Goal: Navigation & Orientation: Find specific page/section

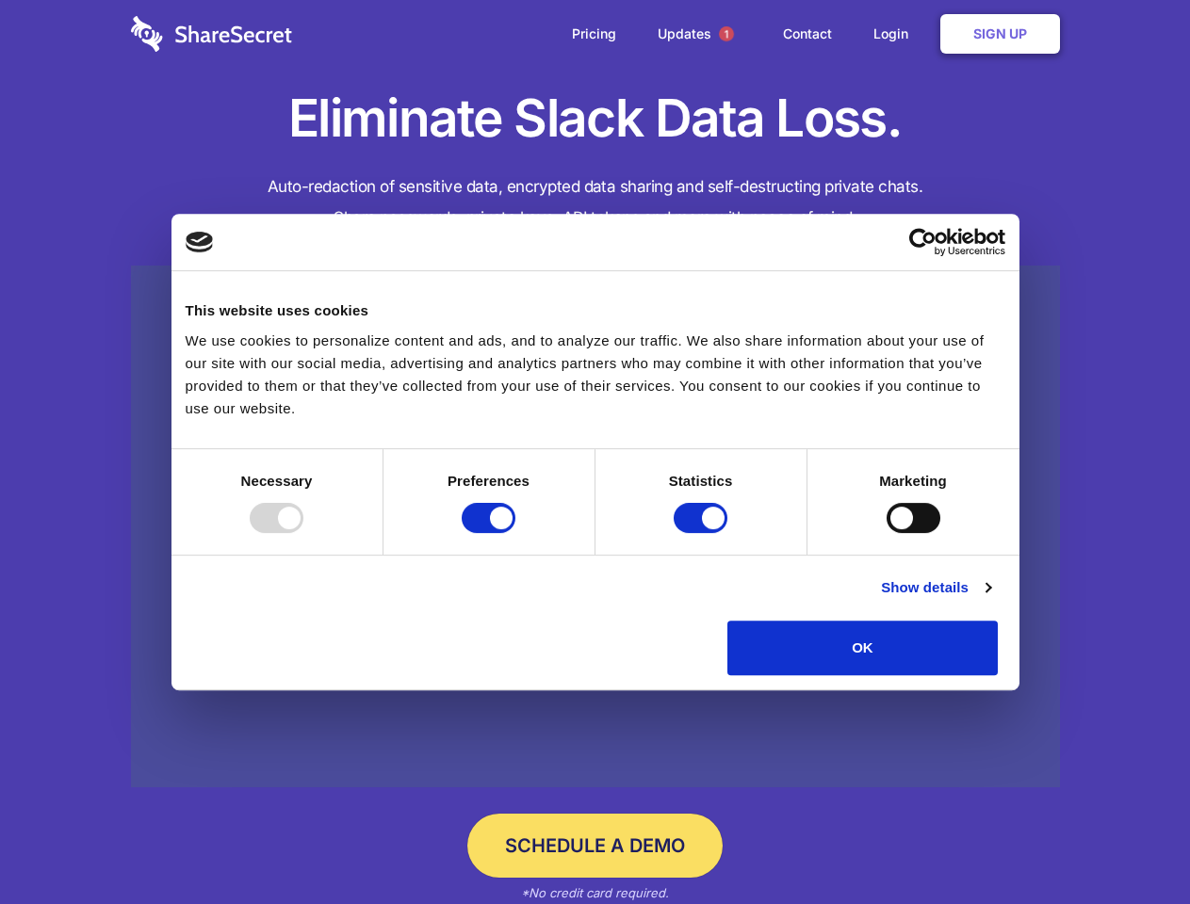
click at [303, 533] on div at bounding box center [277, 518] width 54 height 30
click at [515, 533] on input "Preferences" at bounding box center [489, 518] width 54 height 30
checkbox input "false"
click at [703, 533] on input "Statistics" at bounding box center [700, 518] width 54 height 30
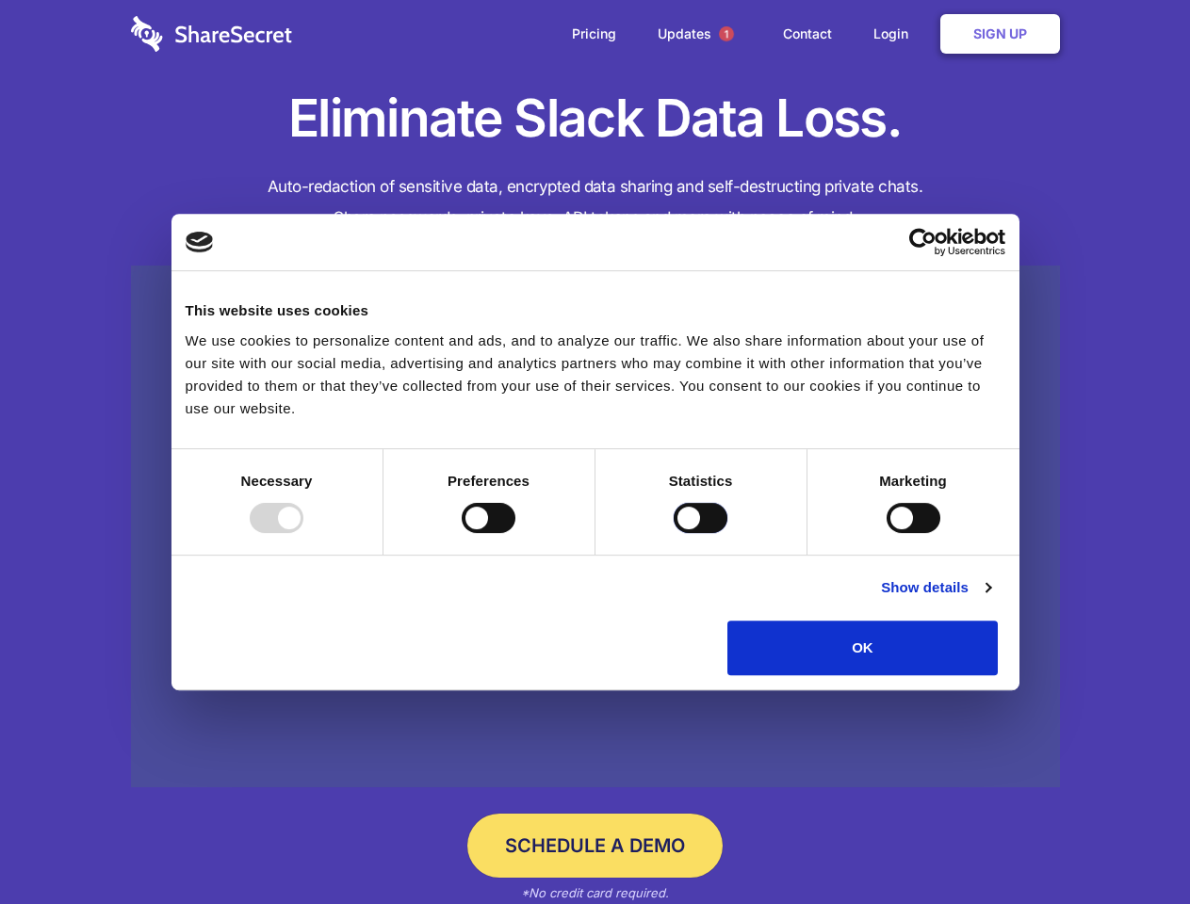
checkbox input "false"
click at [886, 533] on input "Marketing" at bounding box center [913, 518] width 54 height 30
checkbox input "true"
click at [990, 599] on link "Show details" at bounding box center [935, 587] width 109 height 23
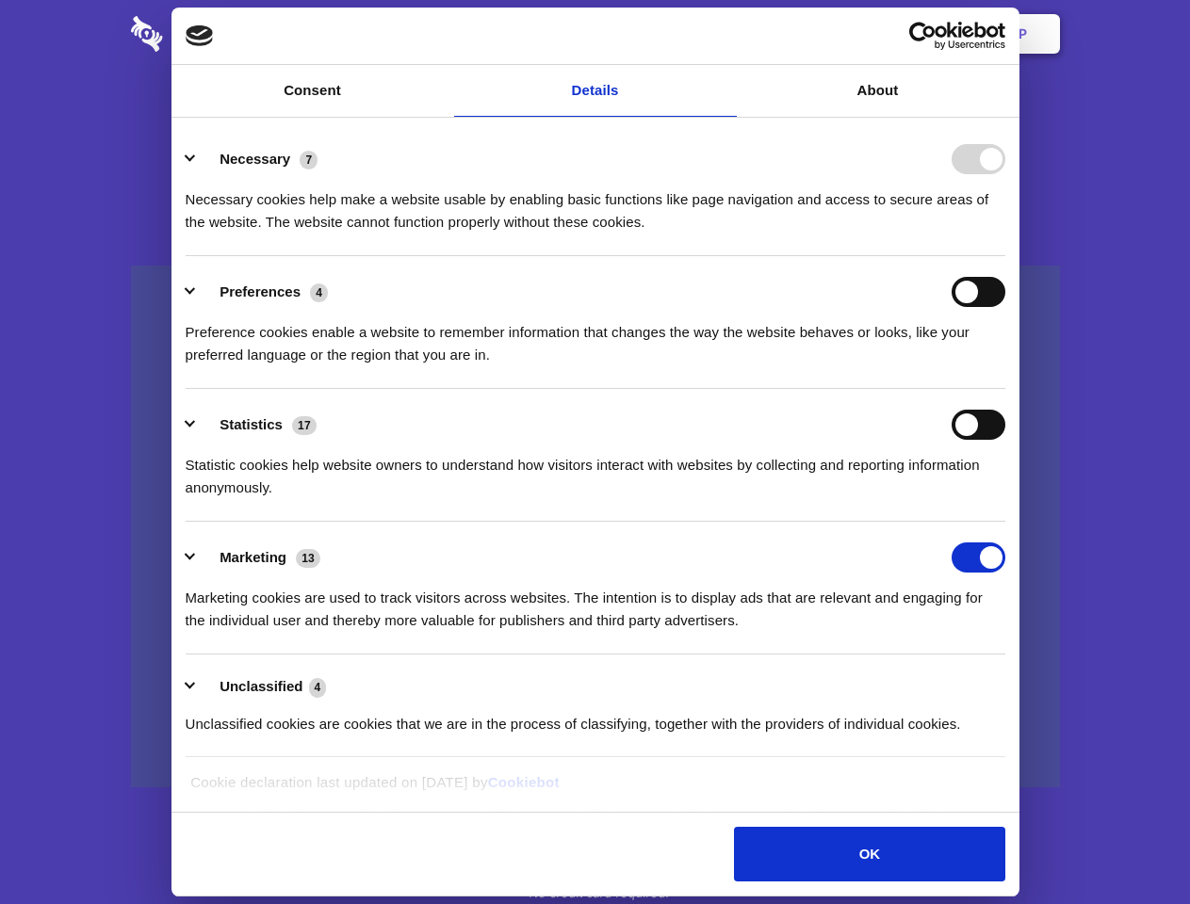
click at [1005, 256] on li "Necessary 7 Necessary cookies help make a website usable by enabling basic func…" at bounding box center [595, 189] width 819 height 133
click at [725, 34] on span "1" at bounding box center [726, 33] width 15 height 15
